Goal: Task Accomplishment & Management: Use online tool/utility

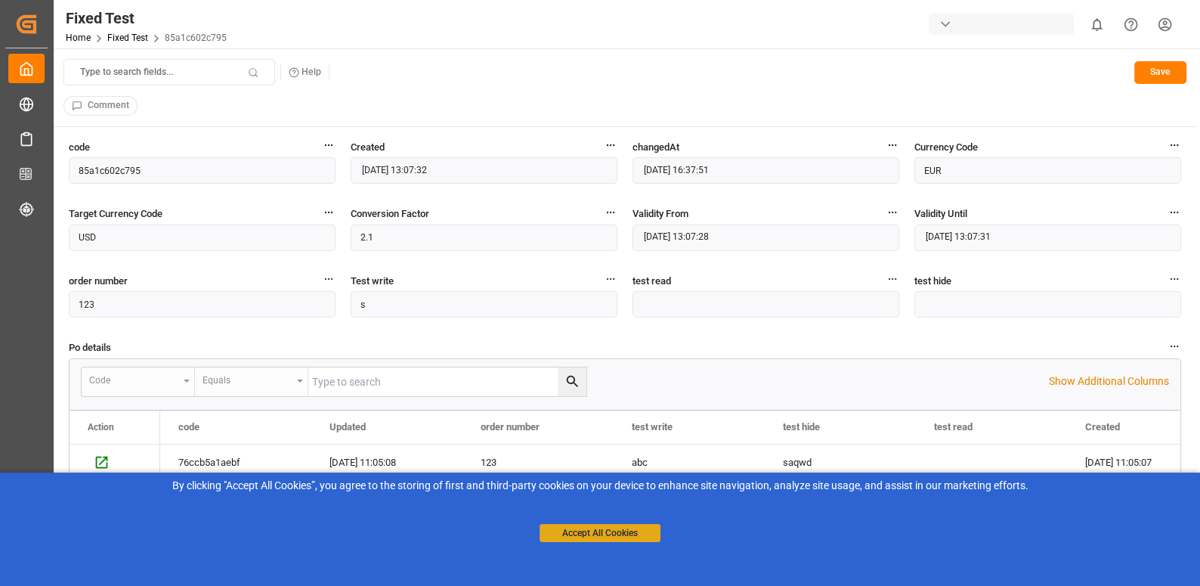
click at [611, 531] on button "Accept All Cookies" at bounding box center [600, 533] width 121 height 18
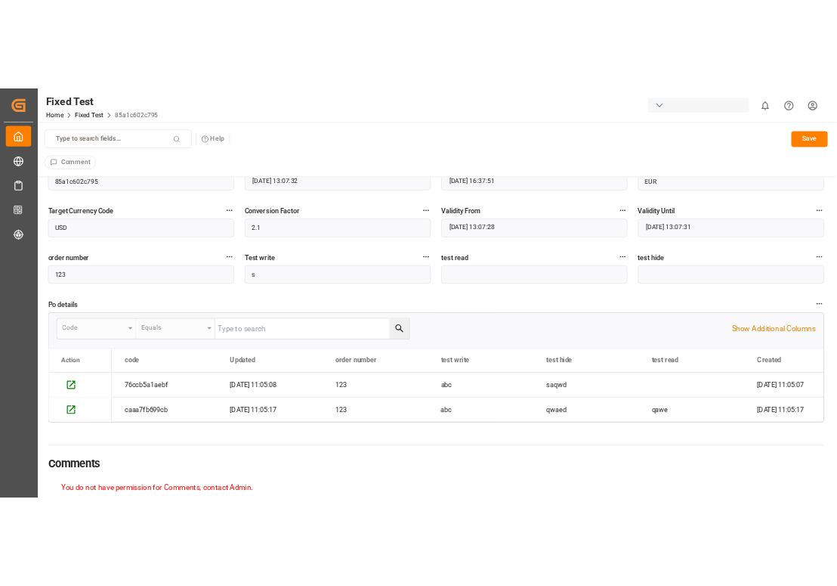
scroll to position [43, 0]
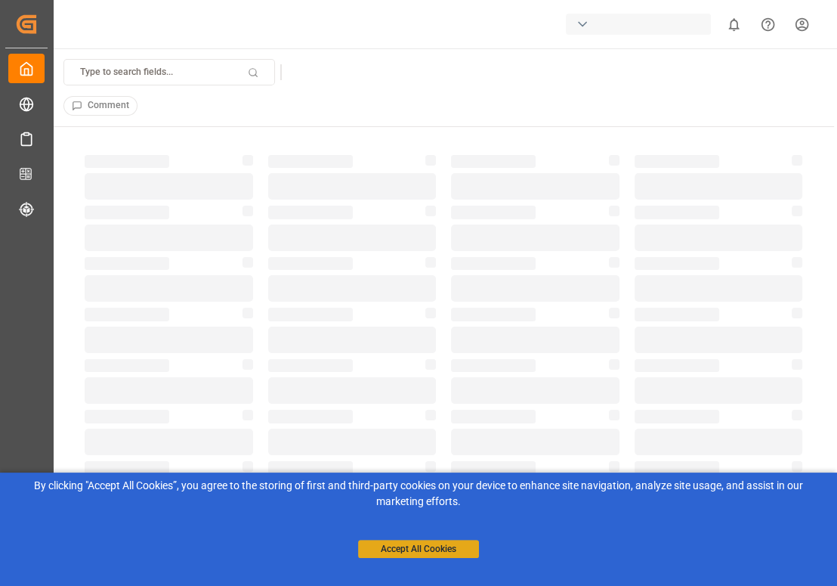
click at [431, 544] on button "Accept All Cookies" at bounding box center [418, 549] width 121 height 18
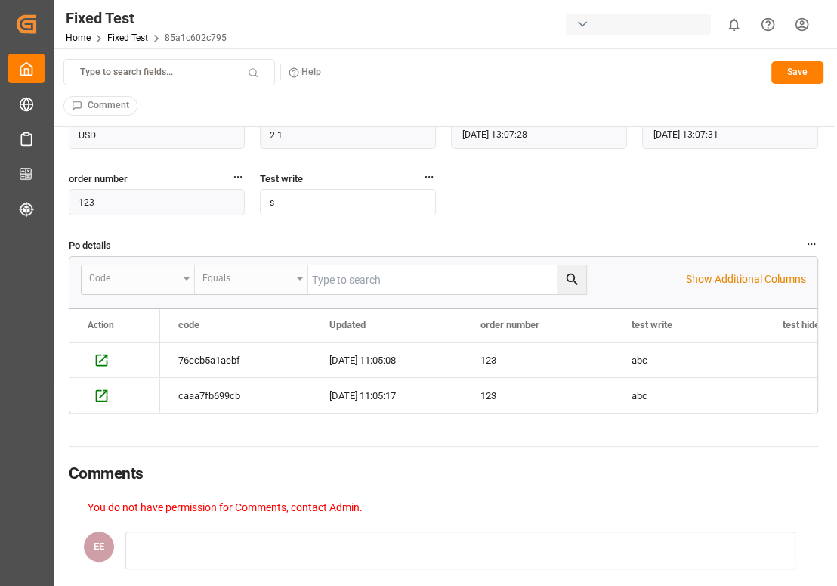
scroll to position [101, 0]
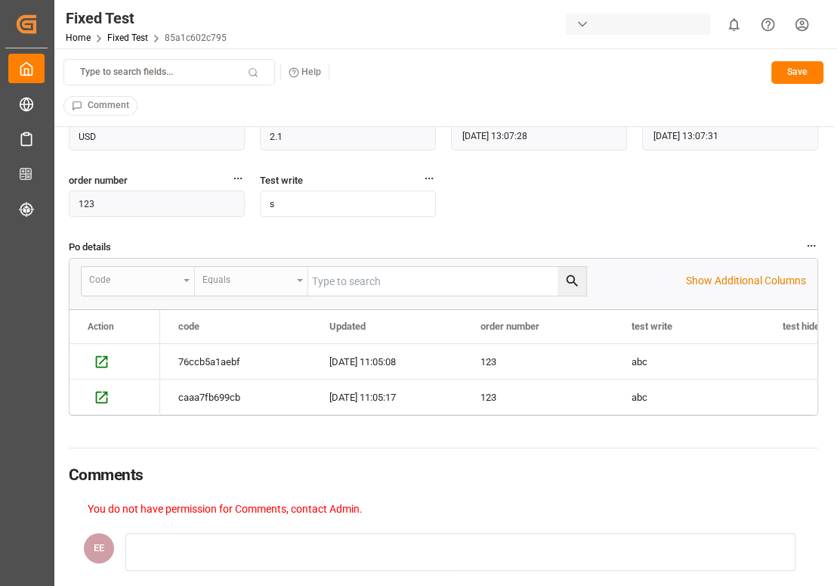
click at [296, 206] on input "s" at bounding box center [348, 203] width 176 height 26
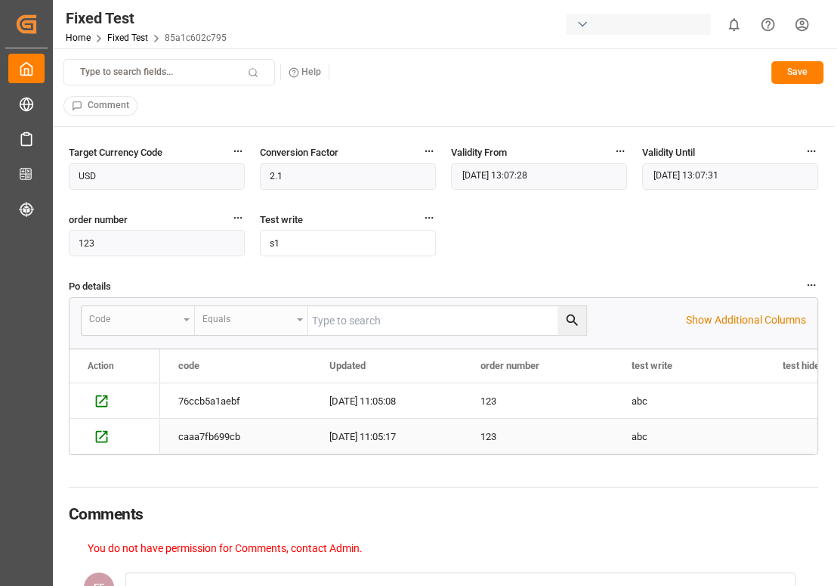
scroll to position [0, 0]
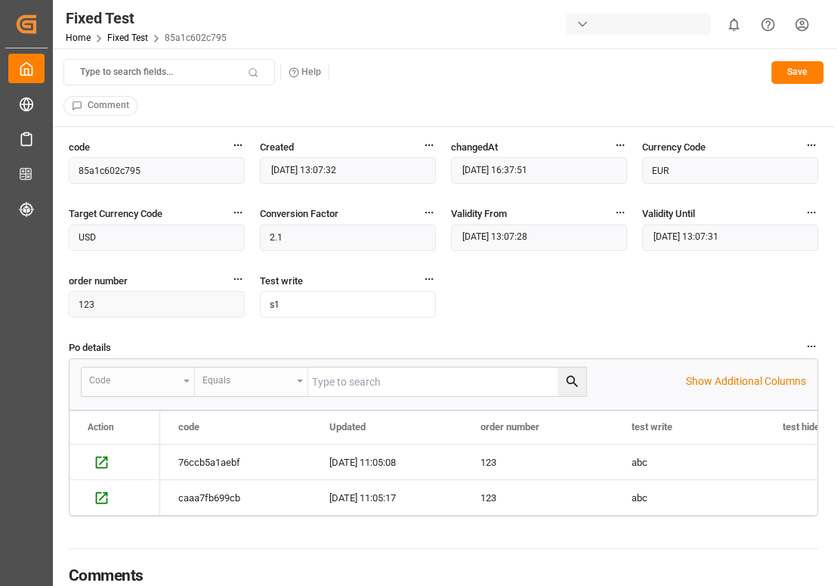
type input "s1"
click at [803, 66] on button "Save" at bounding box center [798, 72] width 52 height 23
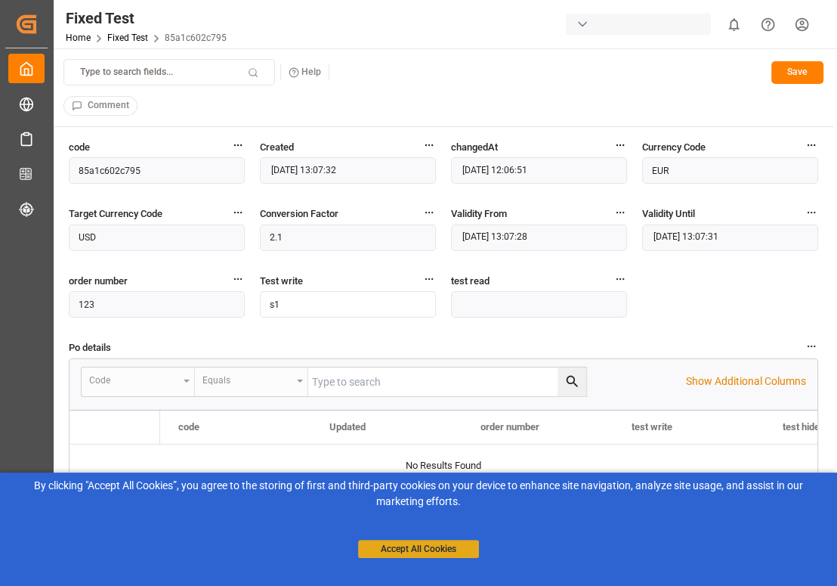
click at [429, 543] on button "Accept All Cookies" at bounding box center [418, 549] width 121 height 18
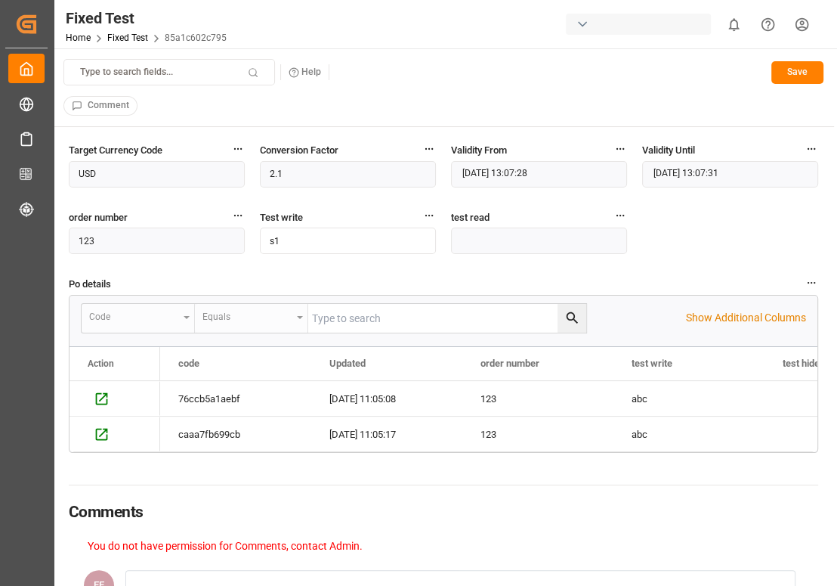
scroll to position [59, 0]
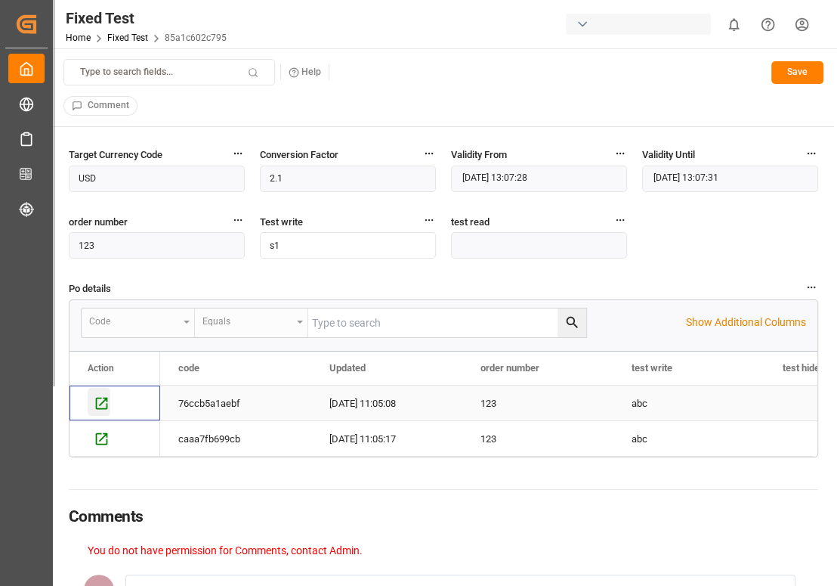
click at [101, 404] on icon "Press SPACE to select this row." at bounding box center [102, 403] width 16 height 16
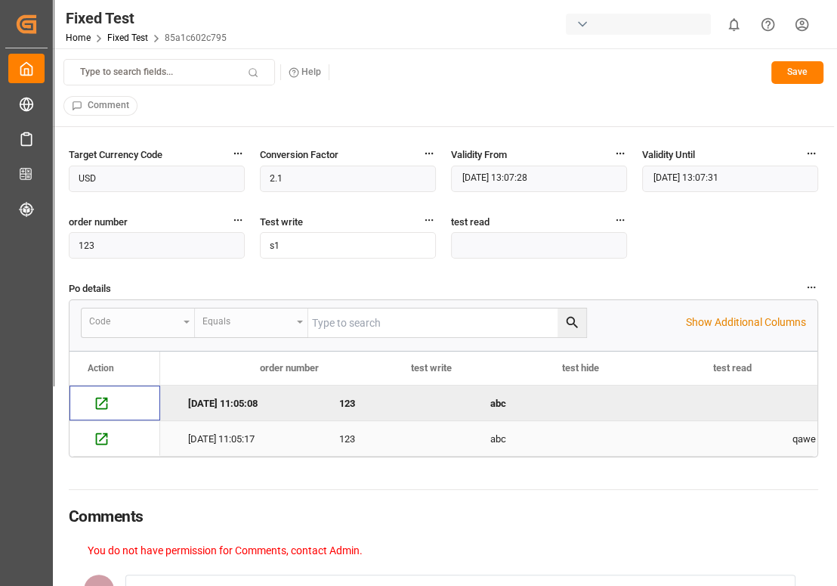
scroll to position [0, 400]
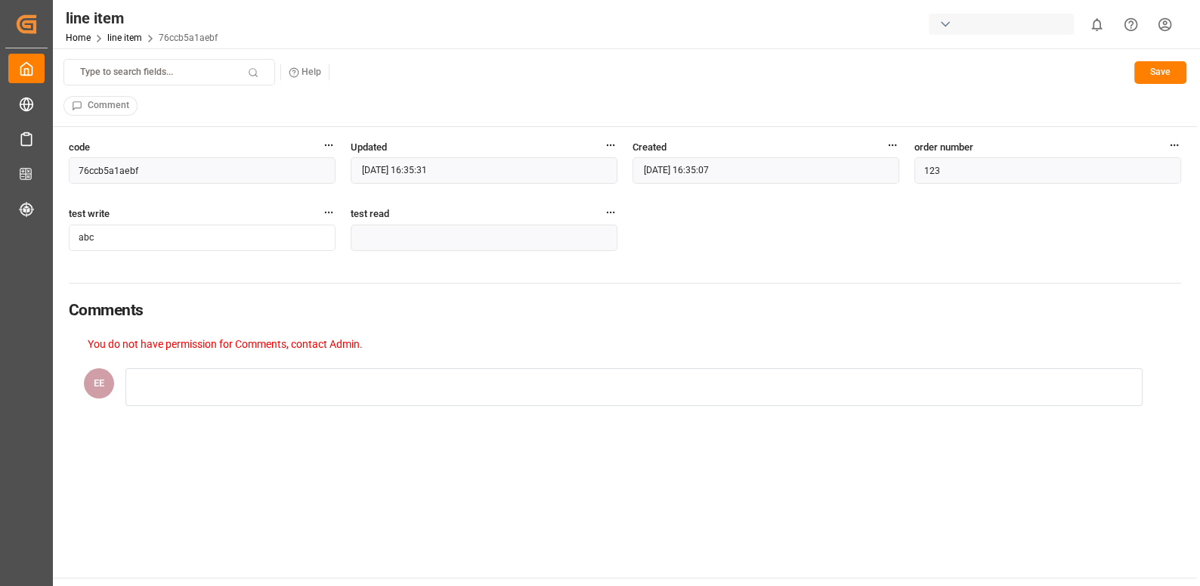
click at [184, 243] on input "abc" at bounding box center [202, 237] width 267 height 26
type input "abc1"
click at [1135, 74] on button "Save" at bounding box center [1160, 72] width 52 height 23
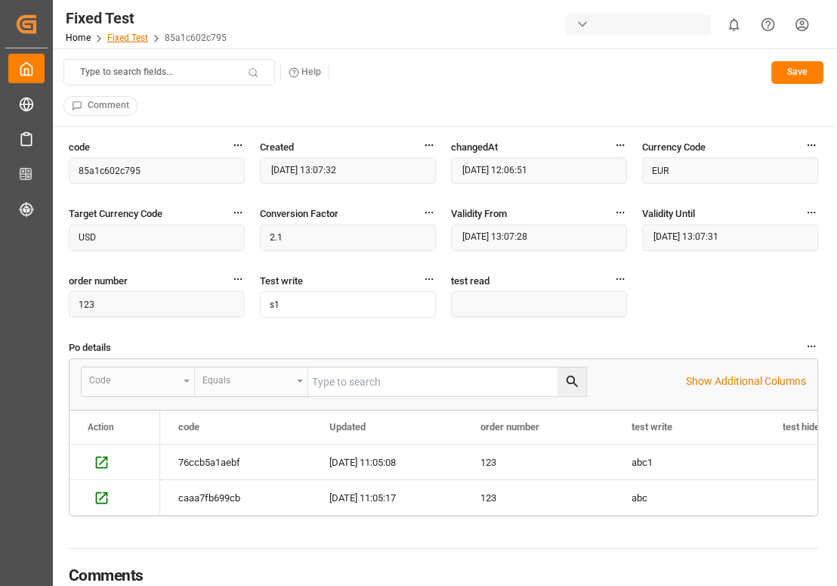
click at [133, 35] on link "Fixed Test" at bounding box center [127, 37] width 41 height 11
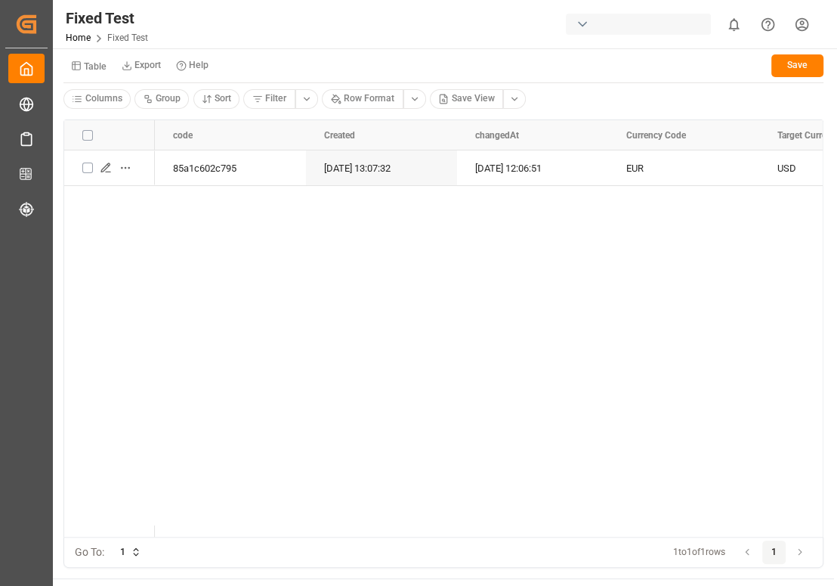
click at [94, 72] on button "Table" at bounding box center [88, 65] width 51 height 26
click at [119, 141] on div "line item" at bounding box center [159, 148] width 184 height 21
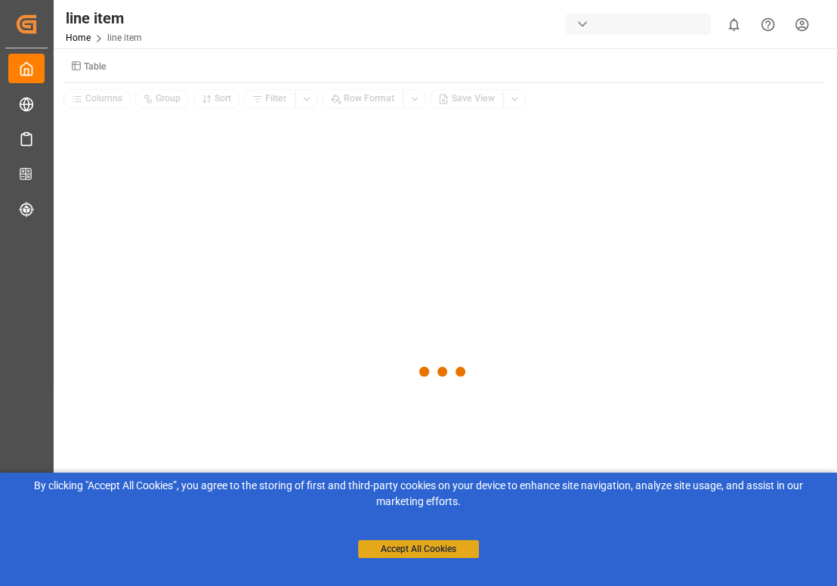
click at [397, 549] on button "Accept All Cookies" at bounding box center [418, 549] width 121 height 18
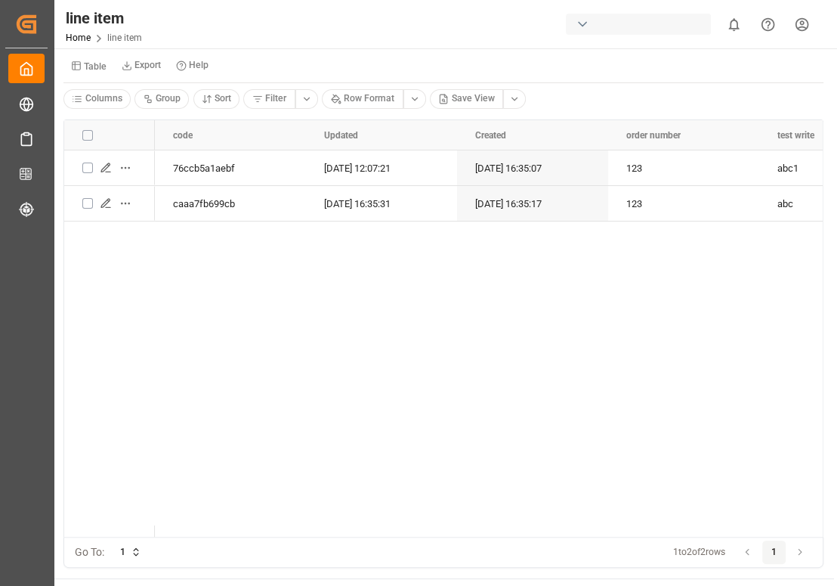
click at [96, 66] on small "Table" at bounding box center [95, 66] width 23 height 9
click at [107, 155] on div "line item" at bounding box center [159, 148] width 184 height 21
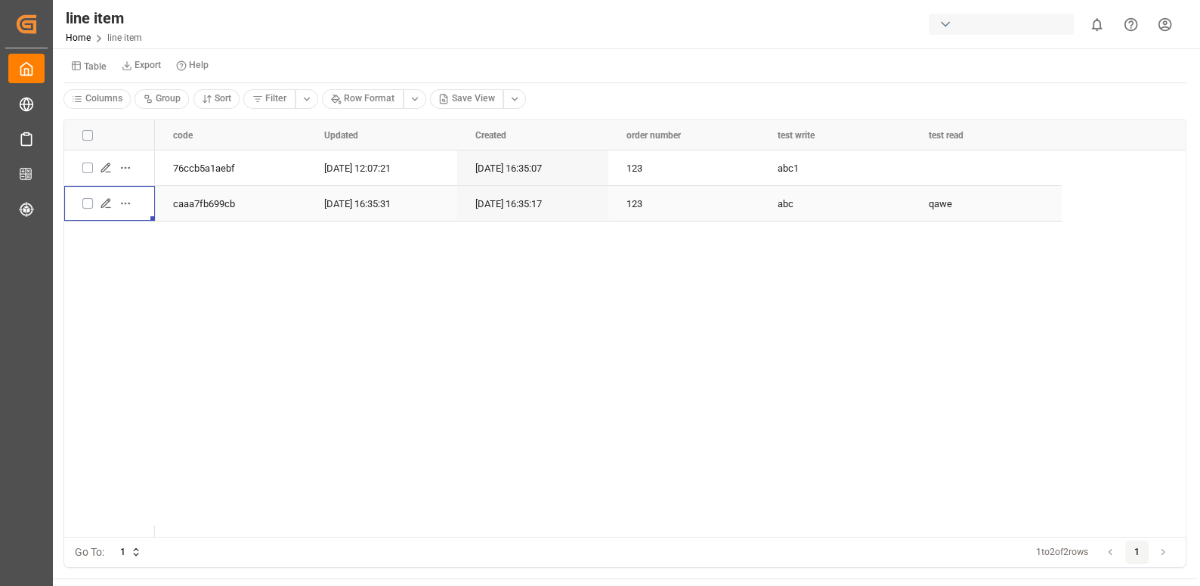
click at [104, 197] on icon "Press SPACE to select this row." at bounding box center [106, 203] width 12 height 12
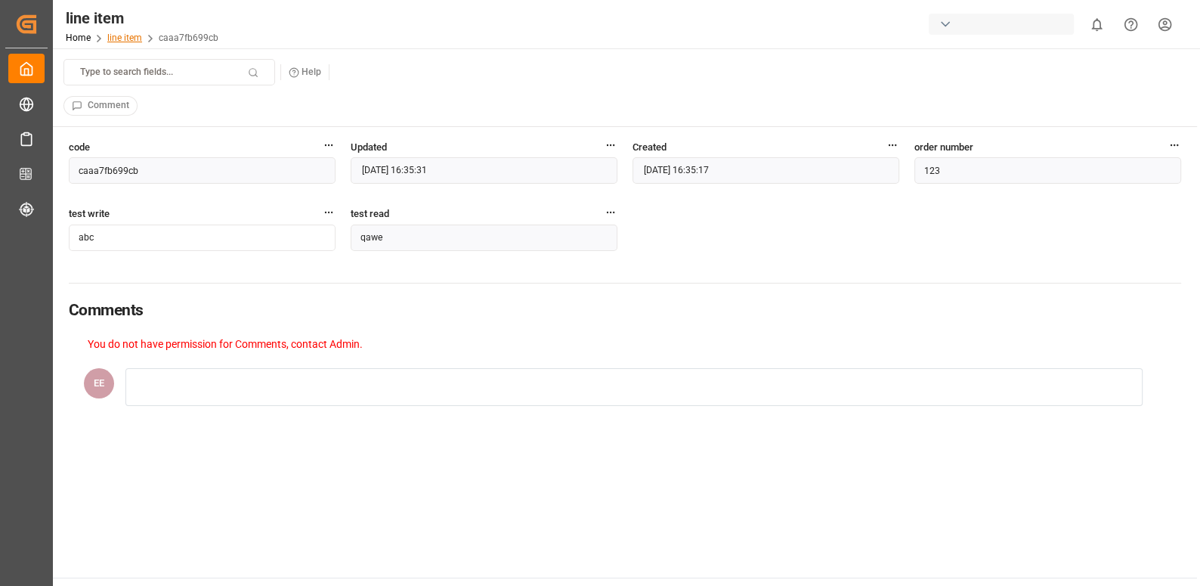
click at [125, 39] on link "line item" at bounding box center [124, 37] width 35 height 11
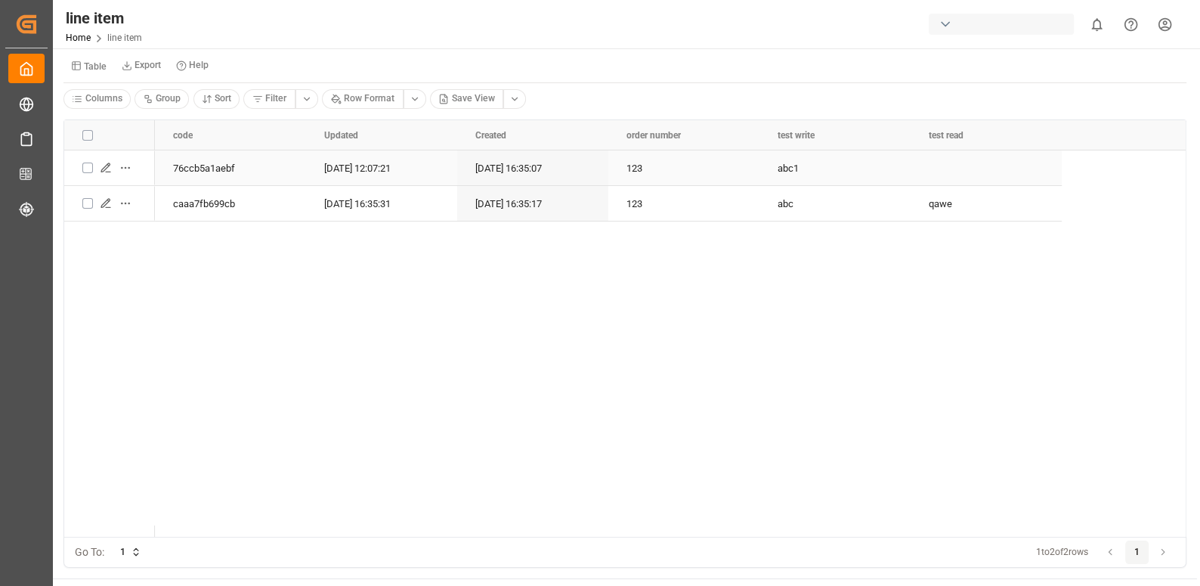
click at [104, 166] on icon "Press SPACE to select this row." at bounding box center [105, 167] width 8 height 8
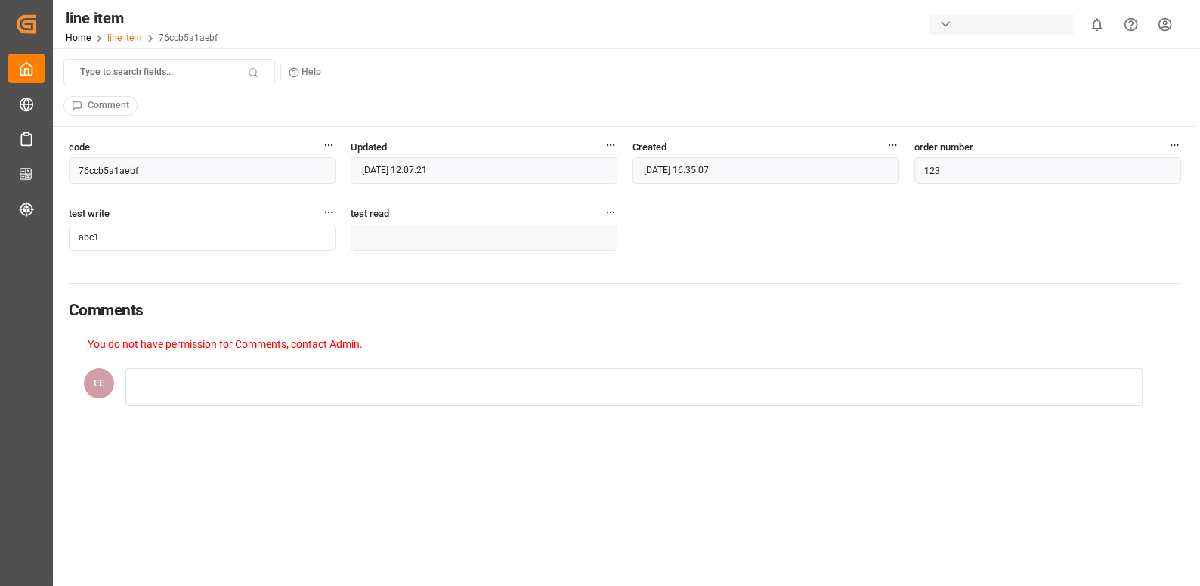
click at [135, 39] on link "line item" at bounding box center [124, 37] width 35 height 11
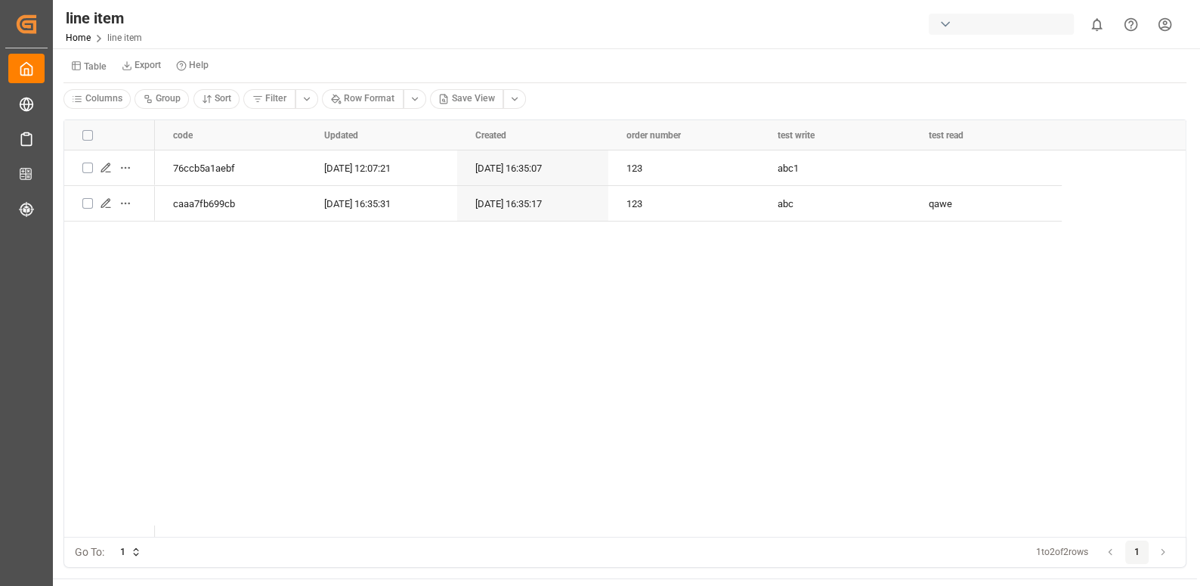
click at [75, 66] on icon at bounding box center [77, 66] width 8 height 8
click at [103, 131] on div "Fixed Test" at bounding box center [159, 127] width 184 height 21
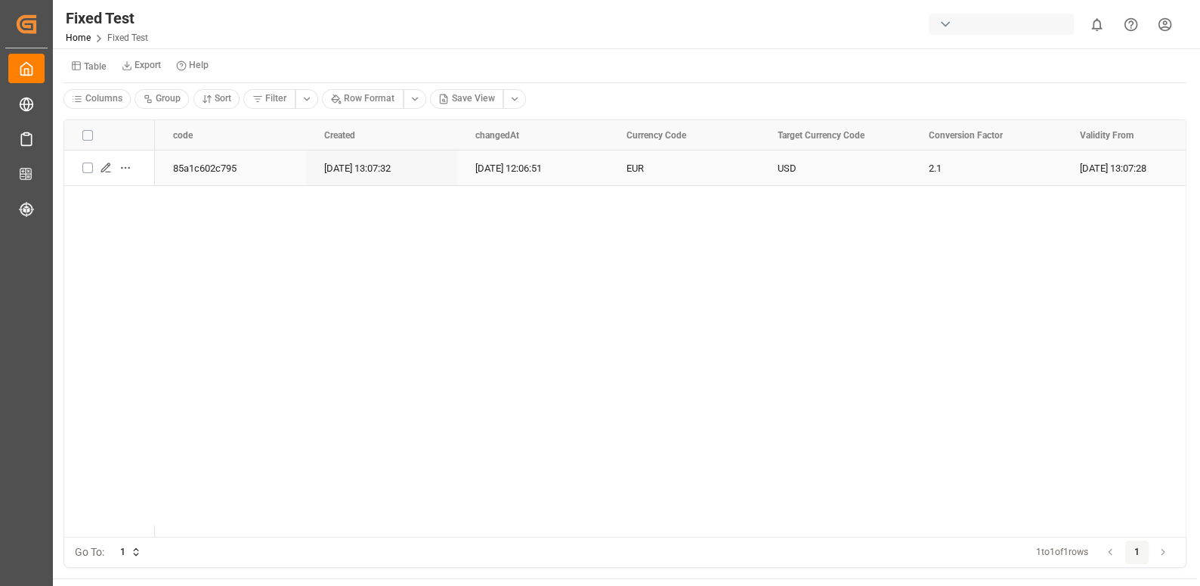
click at [107, 172] on icon "Press SPACE to select this row." at bounding box center [108, 172] width 5 height 0
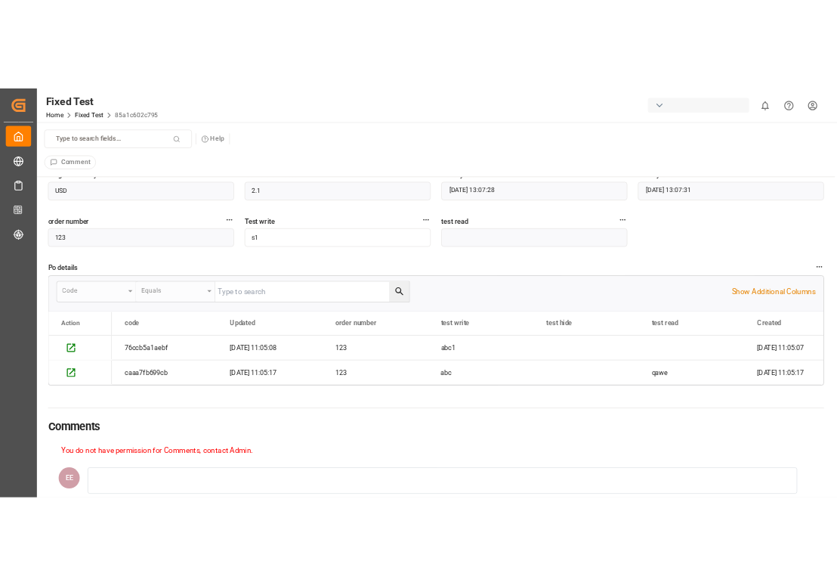
scroll to position [96, 0]
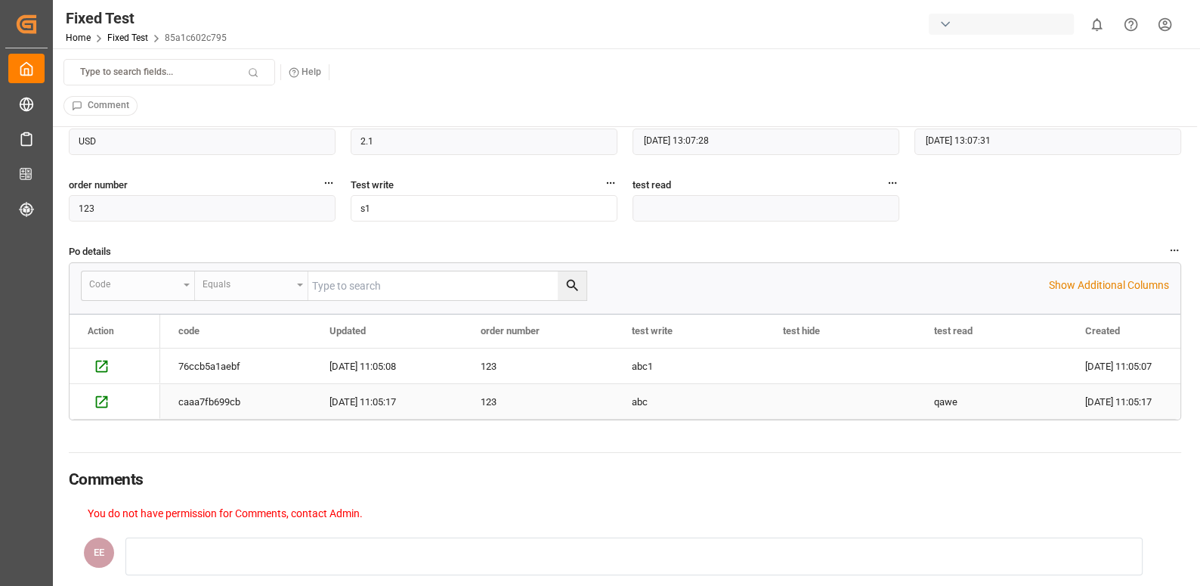
click at [648, 399] on div "abc" at bounding box center [689, 401] width 151 height 35
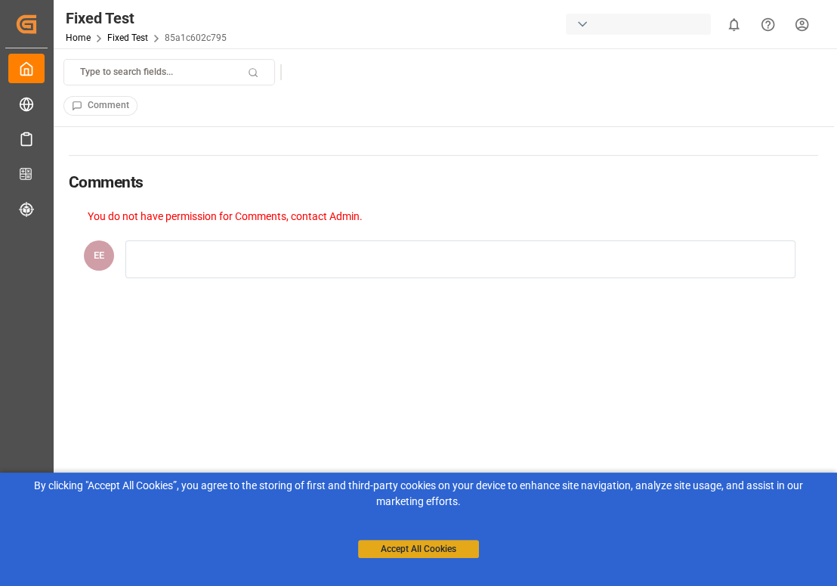
click at [411, 546] on button "Accept All Cookies" at bounding box center [418, 549] width 121 height 18
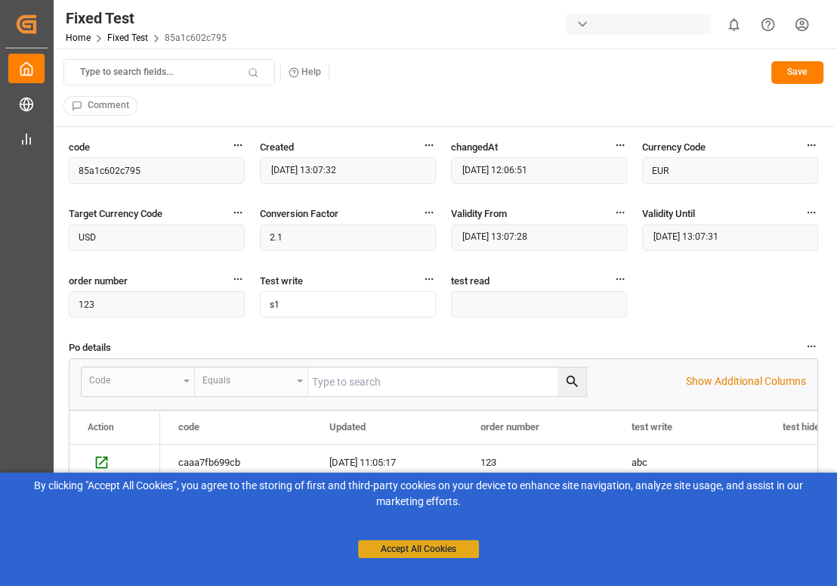
click at [398, 541] on button "Accept All Cookies" at bounding box center [418, 549] width 121 height 18
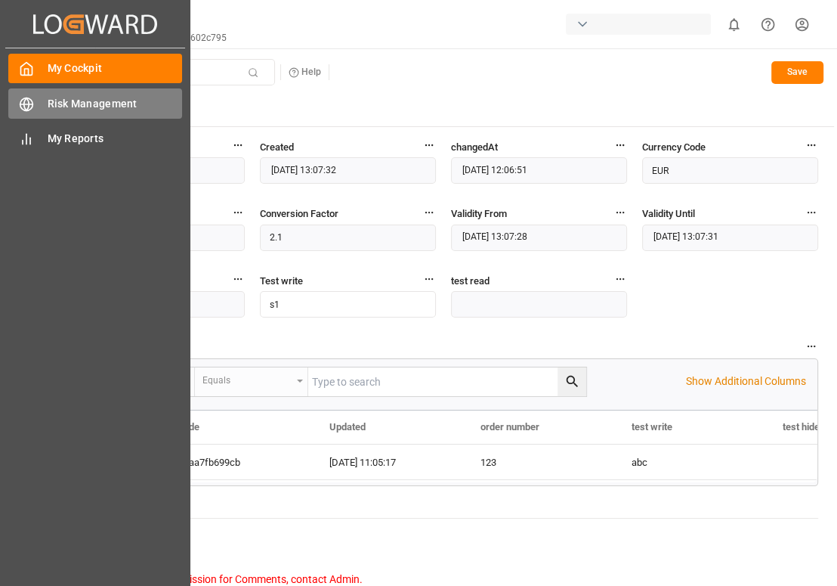
click at [60, 112] on div "Risk Management Risk Management" at bounding box center [95, 102] width 174 height 29
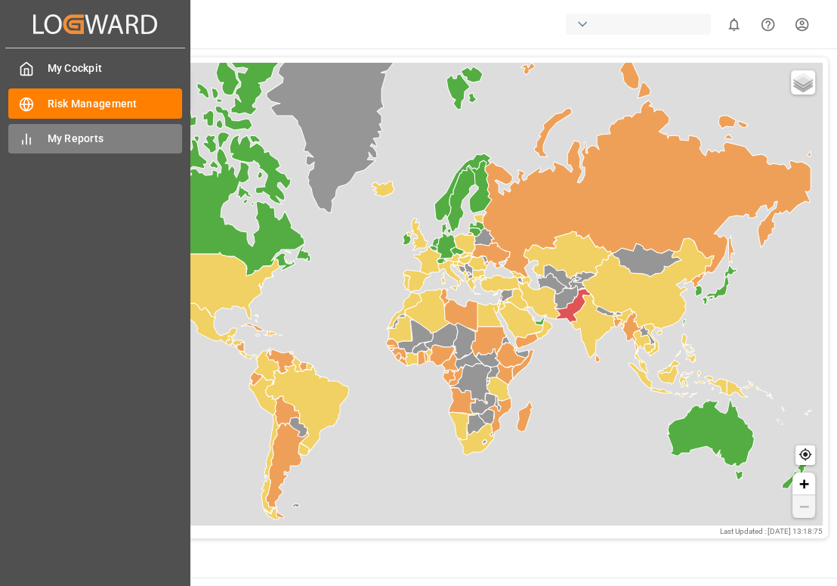
click at [48, 138] on span "My Reports" at bounding box center [115, 139] width 135 height 16
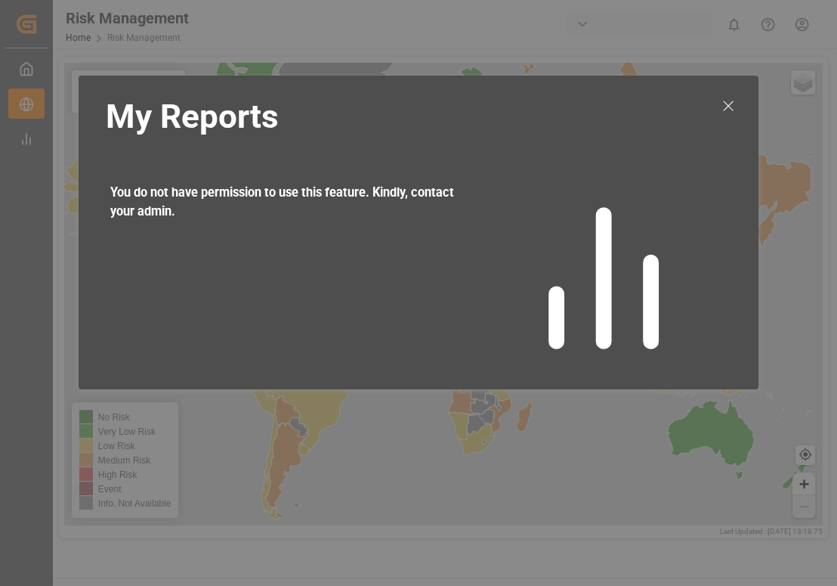
click at [722, 112] on icon at bounding box center [728, 106] width 18 height 18
